Goal: Task Accomplishment & Management: Manage account settings

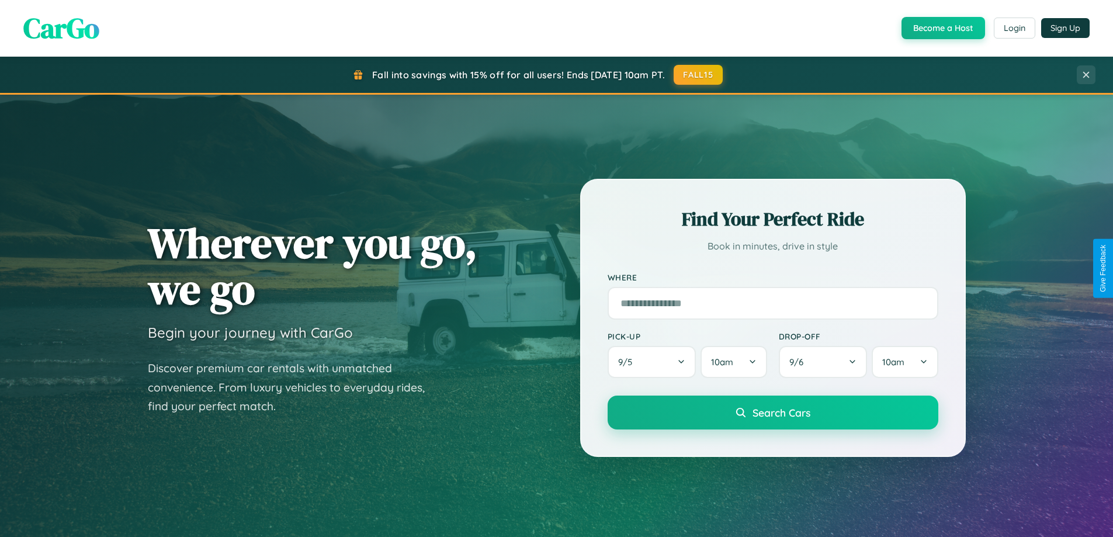
scroll to position [804, 0]
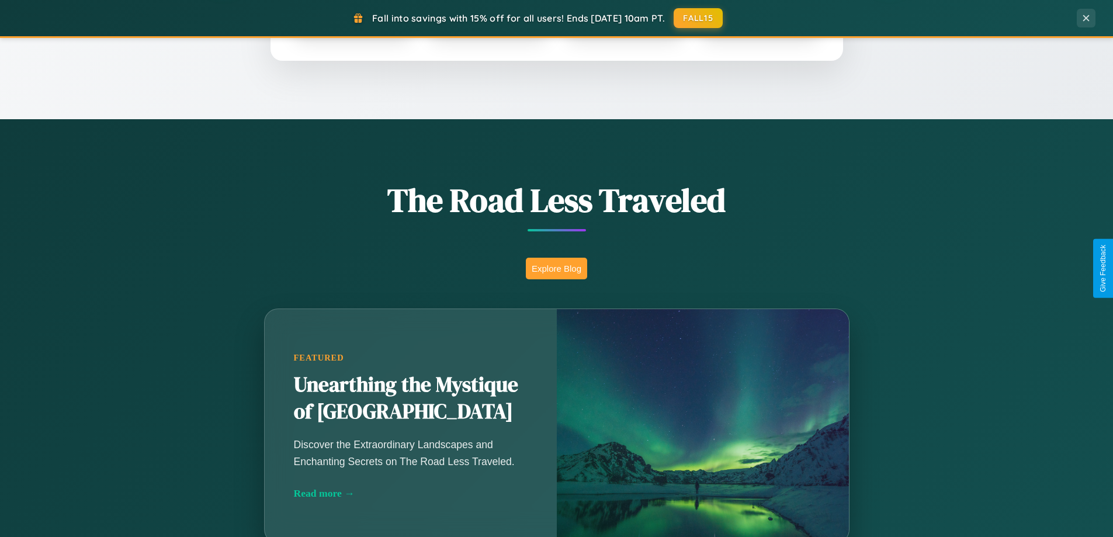
click at [556, 268] on button "Explore Blog" at bounding box center [556, 269] width 61 height 22
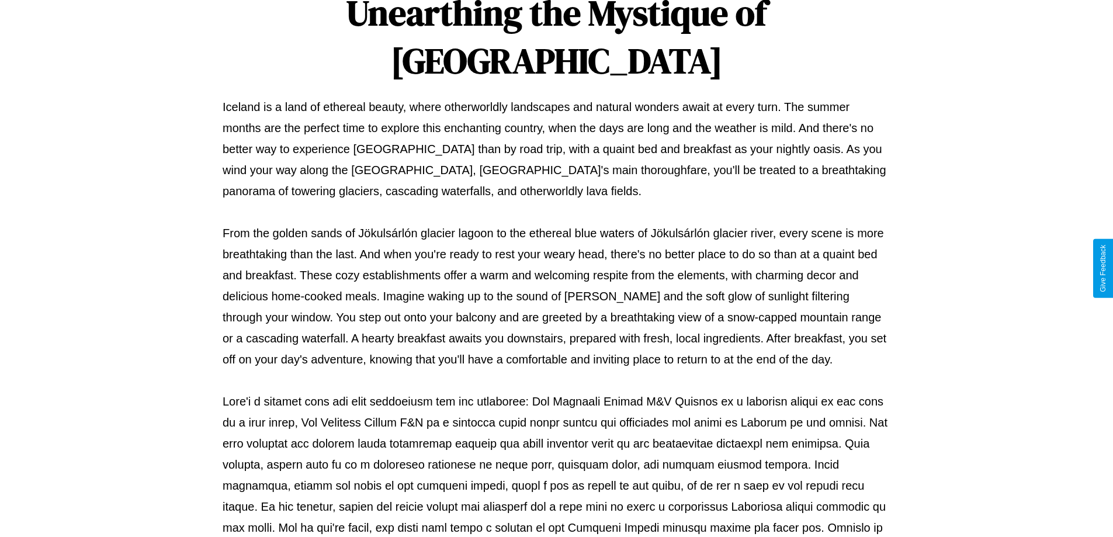
scroll to position [378, 0]
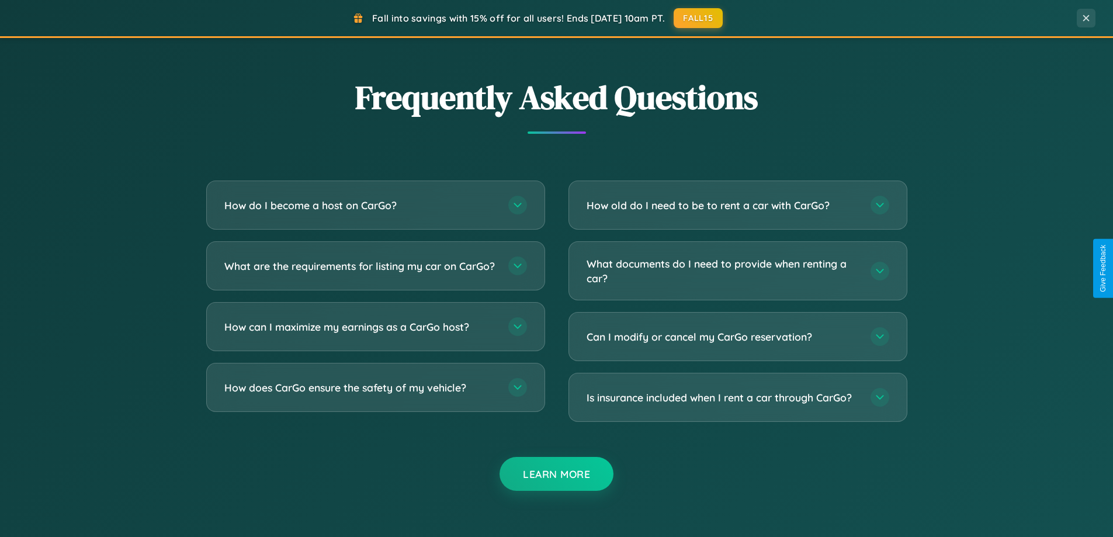
scroll to position [2249, 0]
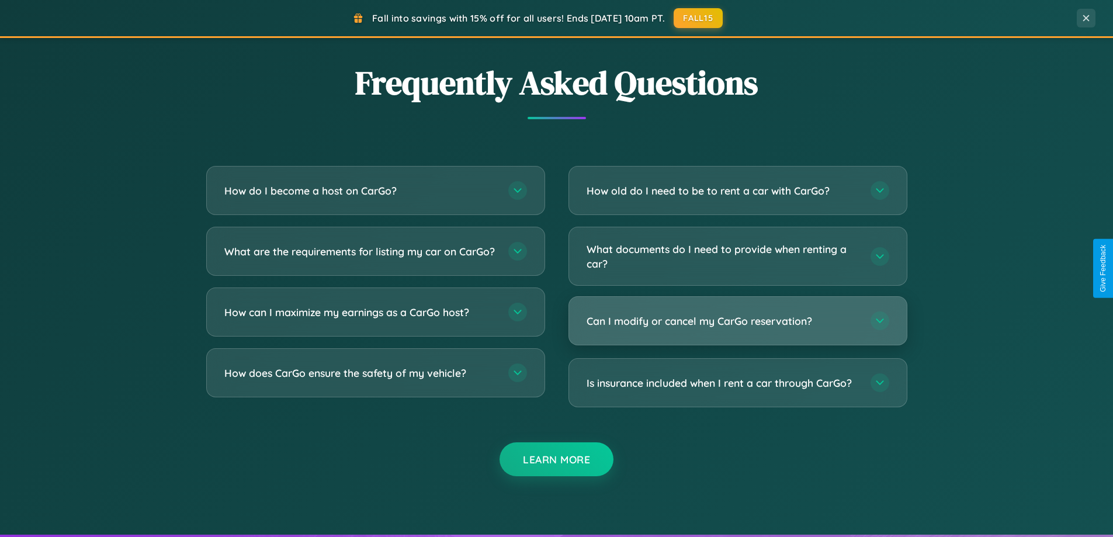
click at [738, 321] on h3 "Can I modify or cancel my CarGo reservation?" at bounding box center [723, 321] width 272 height 15
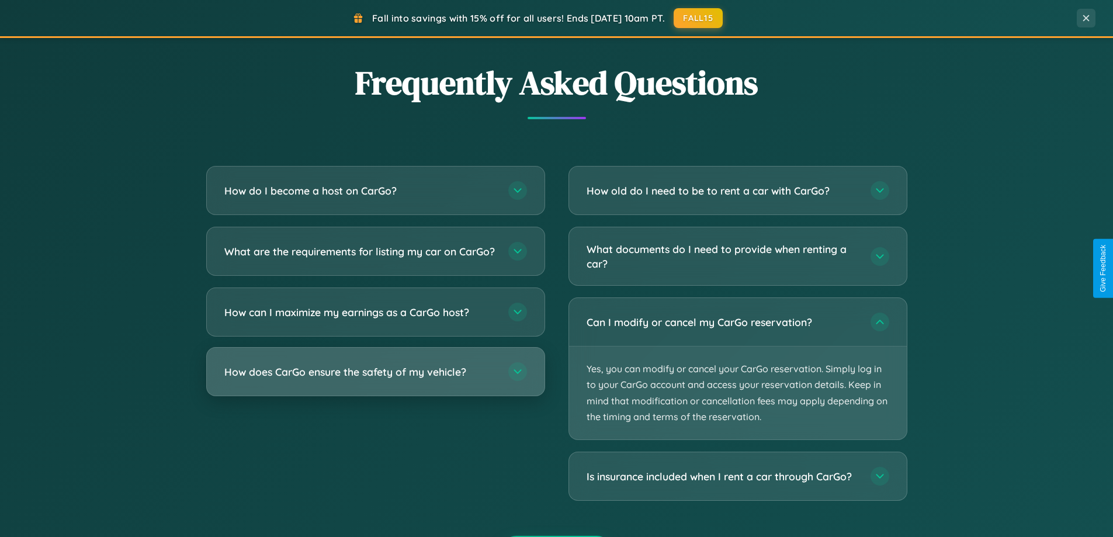
click at [375, 379] on h3 "How does CarGo ensure the safety of my vehicle?" at bounding box center [360, 372] width 272 height 15
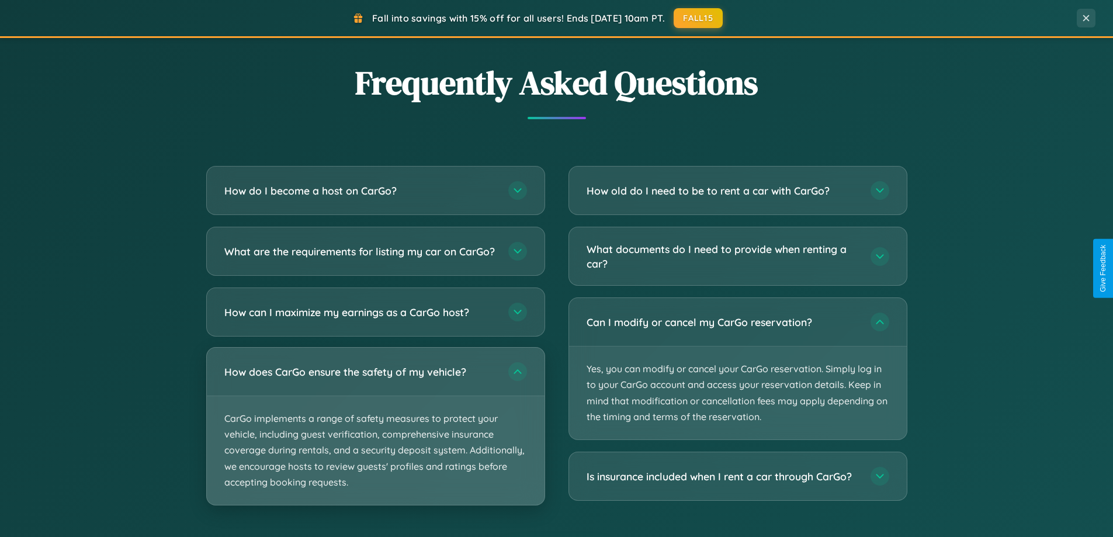
click at [375, 436] on p "CarGo implements a range of safety measures to protect your vehicle, including …" at bounding box center [376, 450] width 338 height 109
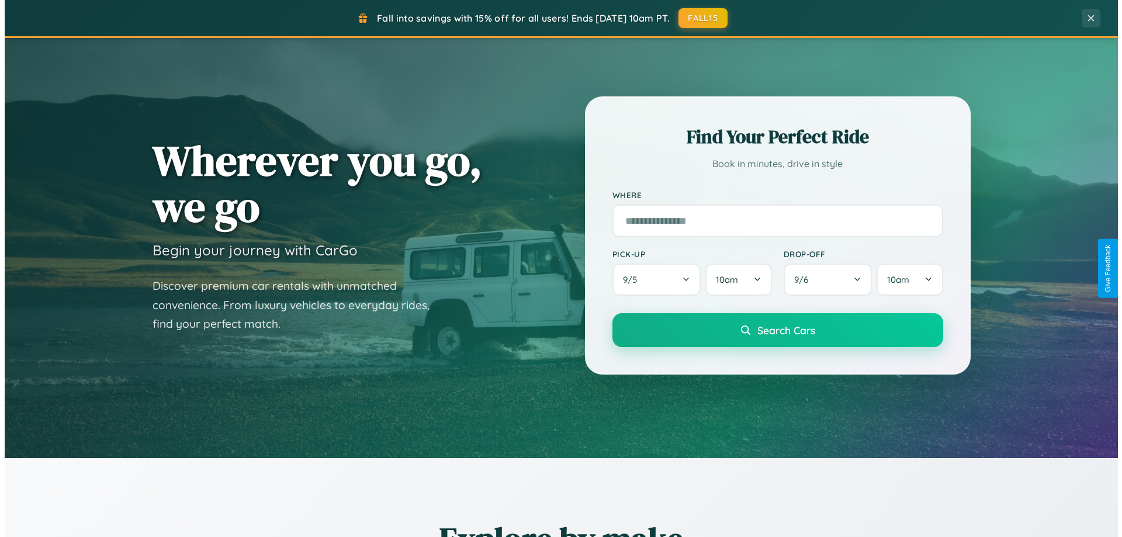
scroll to position [0, 0]
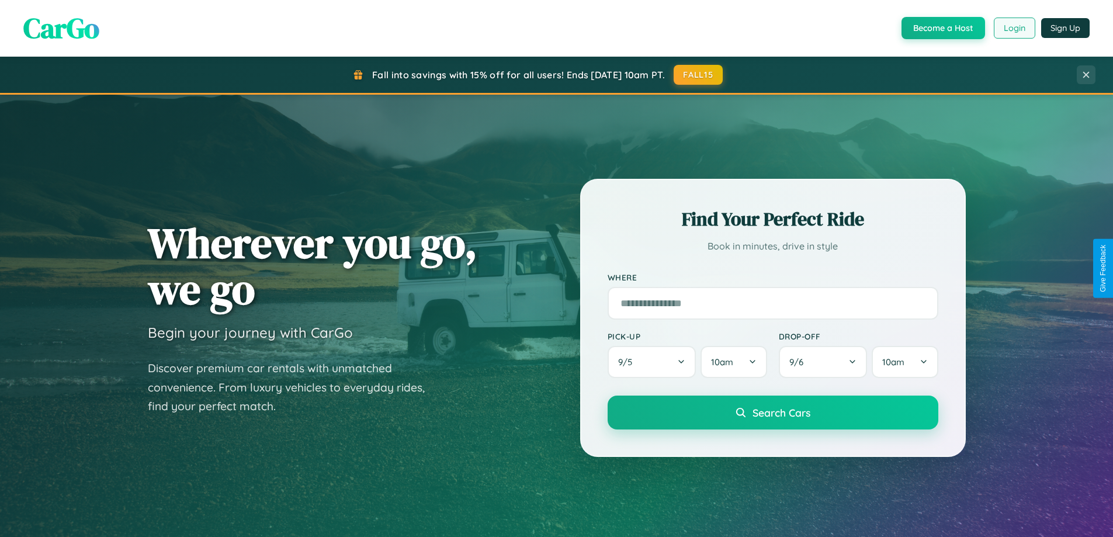
click at [1014, 28] on button "Login" at bounding box center [1014, 28] width 41 height 21
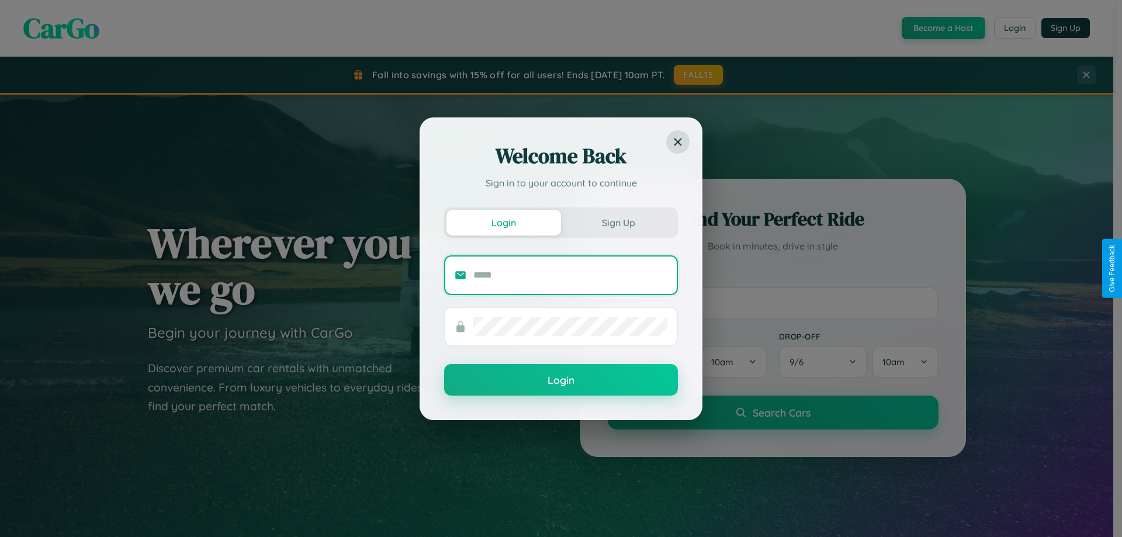
click at [570, 275] on input "text" at bounding box center [570, 275] width 194 height 19
type input "**********"
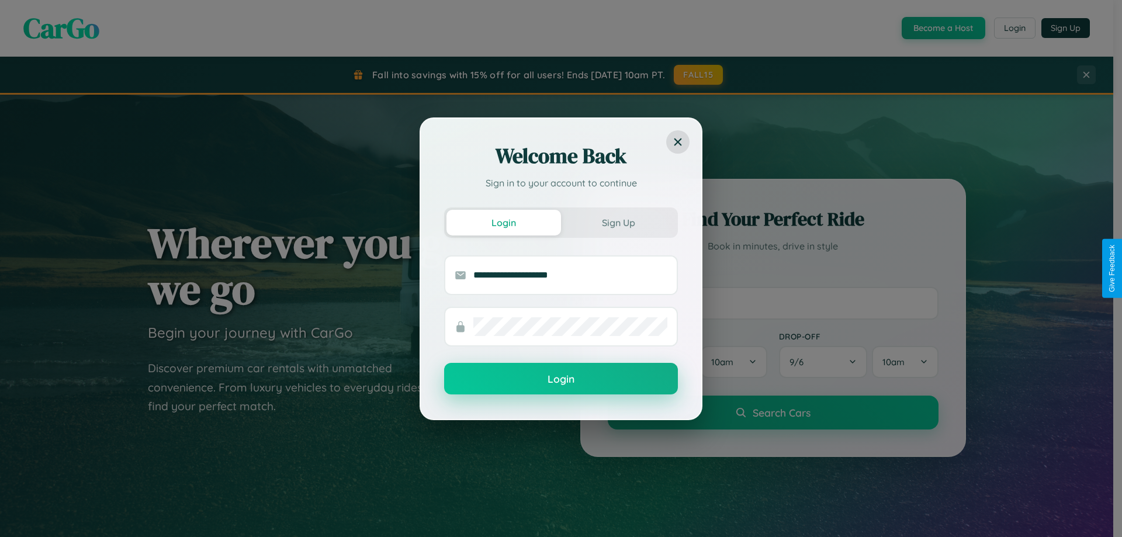
click at [561, 379] on button "Login" at bounding box center [561, 379] width 234 height 32
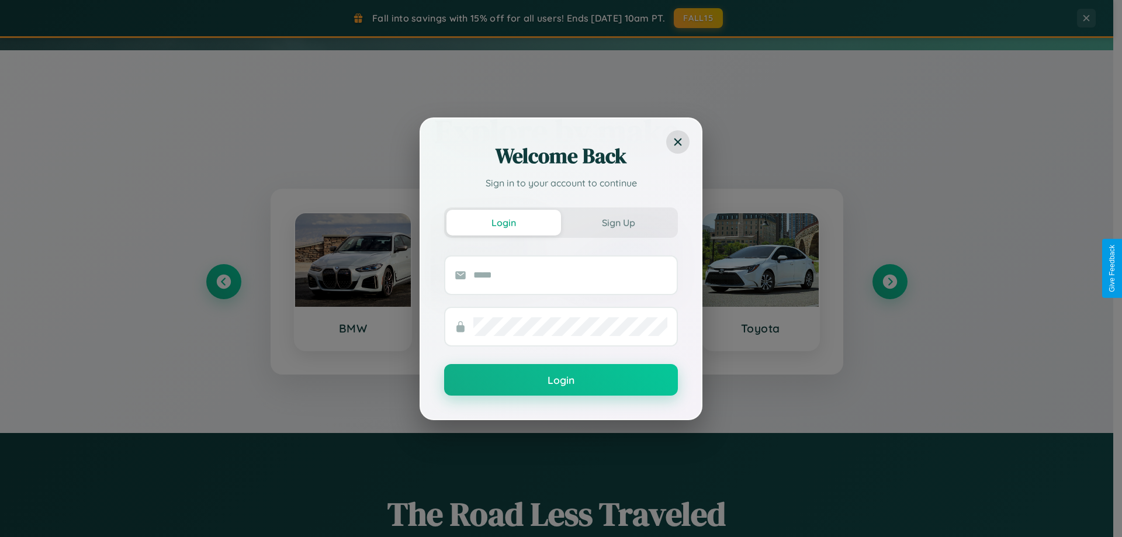
scroll to position [504, 0]
